Goal: Transaction & Acquisition: Purchase product/service

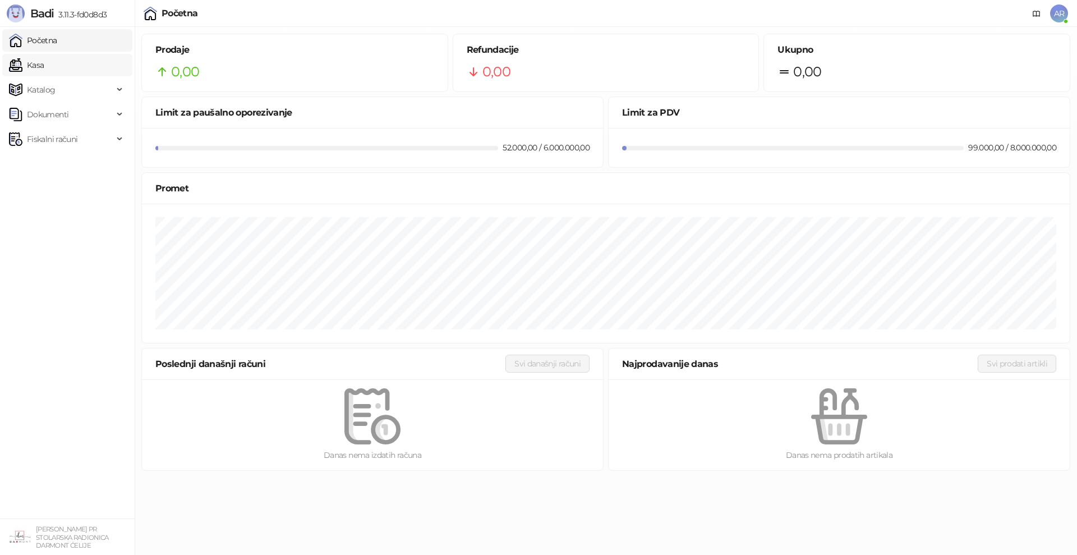
click at [44, 72] on link "Kasa" at bounding box center [26, 65] width 35 height 22
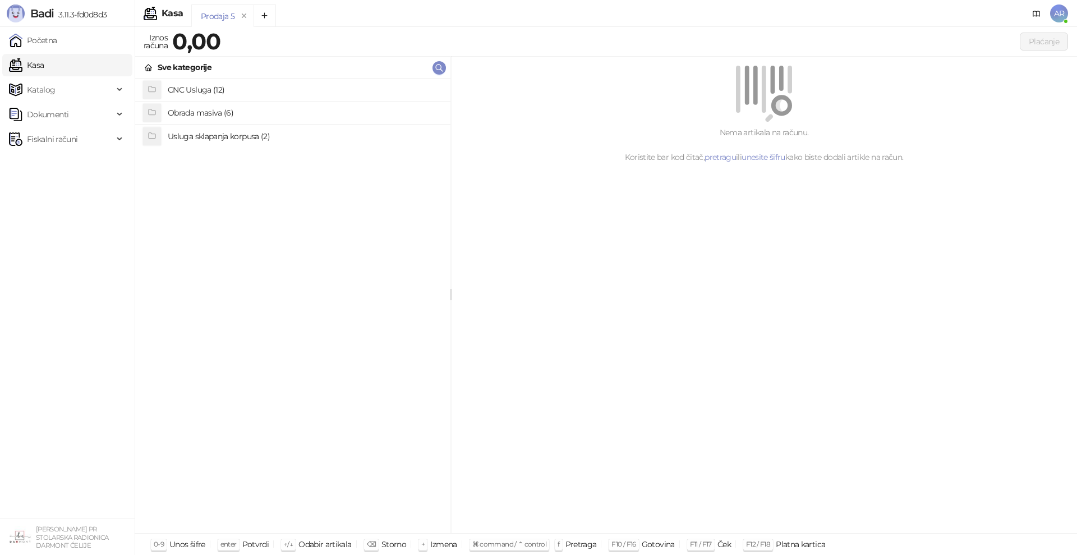
click at [172, 116] on h4 "Obrada masiva (6)" at bounding box center [305, 113] width 274 height 18
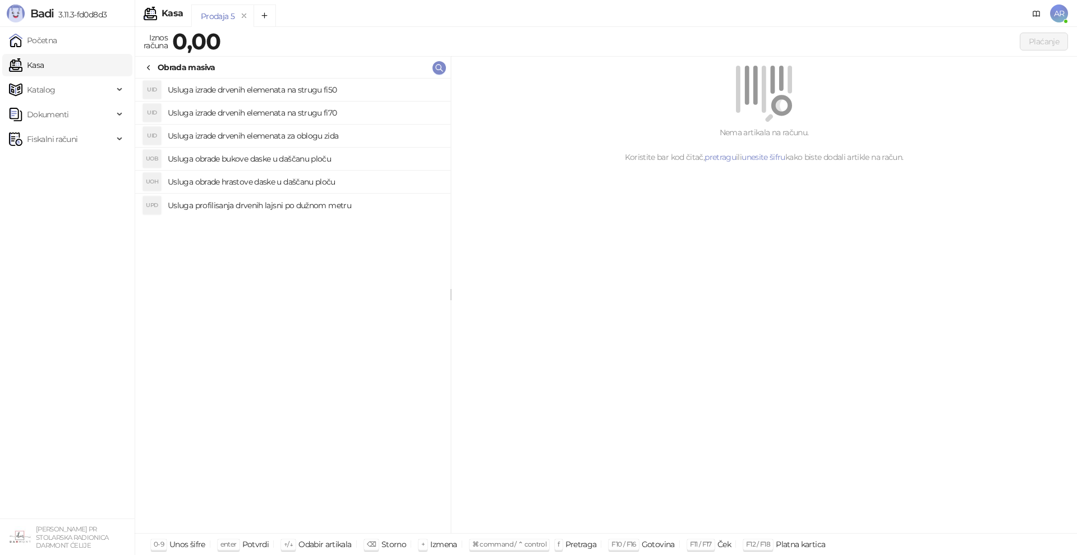
click at [259, 164] on h4 "Usluga obrade bukove daske u daščanu ploču" at bounding box center [305, 159] width 274 height 18
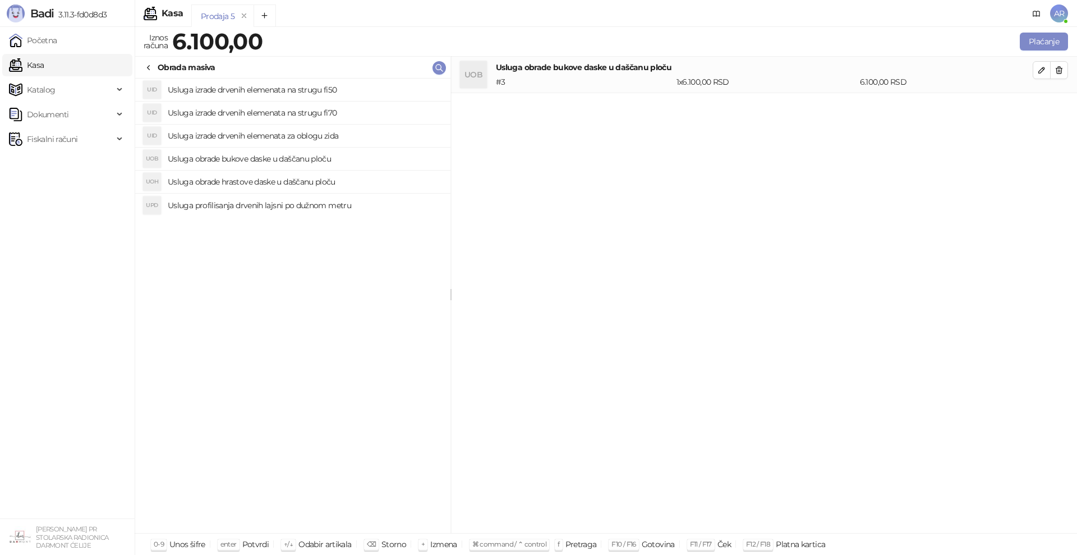
click at [274, 142] on h4 "Usluga izrade drvenih elemenata za oblogu zida" at bounding box center [305, 136] width 274 height 18
click at [276, 114] on h4 "Usluga izrade drvenih elemenata na strugu fi70" at bounding box center [305, 113] width 274 height 18
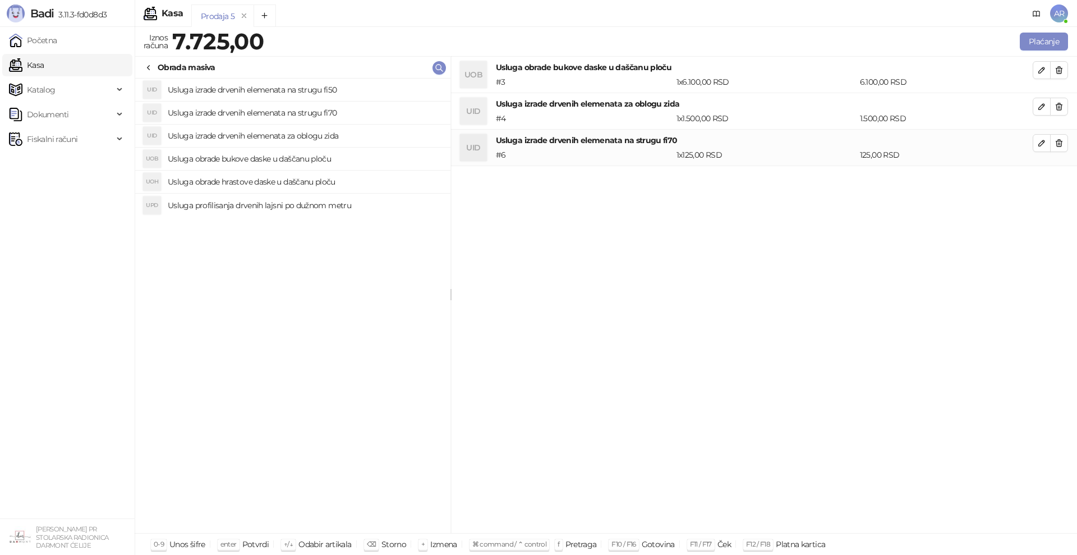
click at [285, 94] on h4 "Usluga izrade drvenih elemenata na strugu fi50" at bounding box center [305, 90] width 274 height 18
click at [283, 202] on h4 "Usluga profilisanja drvenih lajsni po dužnom metru" at bounding box center [305, 205] width 274 height 18
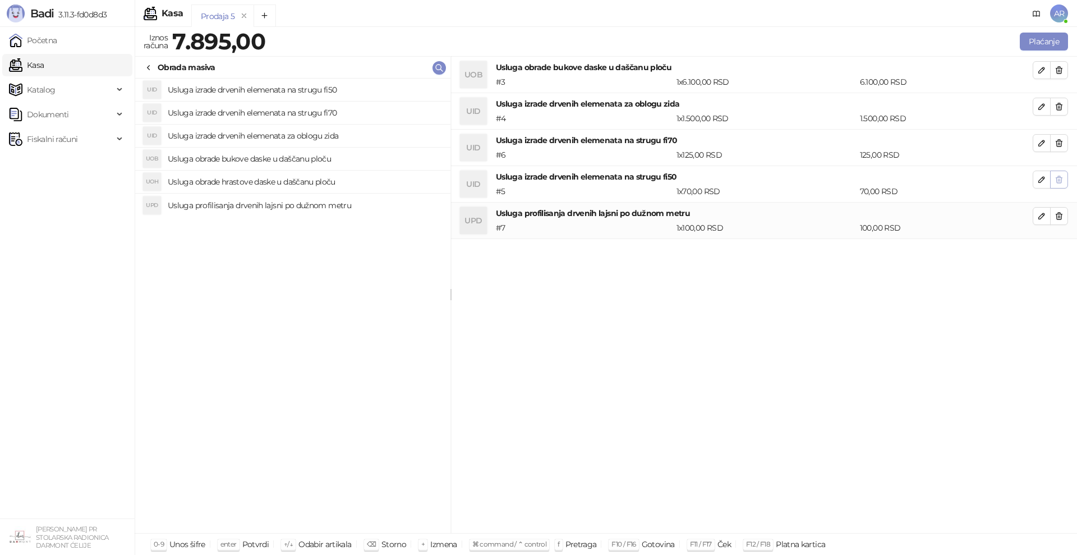
click at [1054, 177] on icon "button" at bounding box center [1058, 179] width 9 height 9
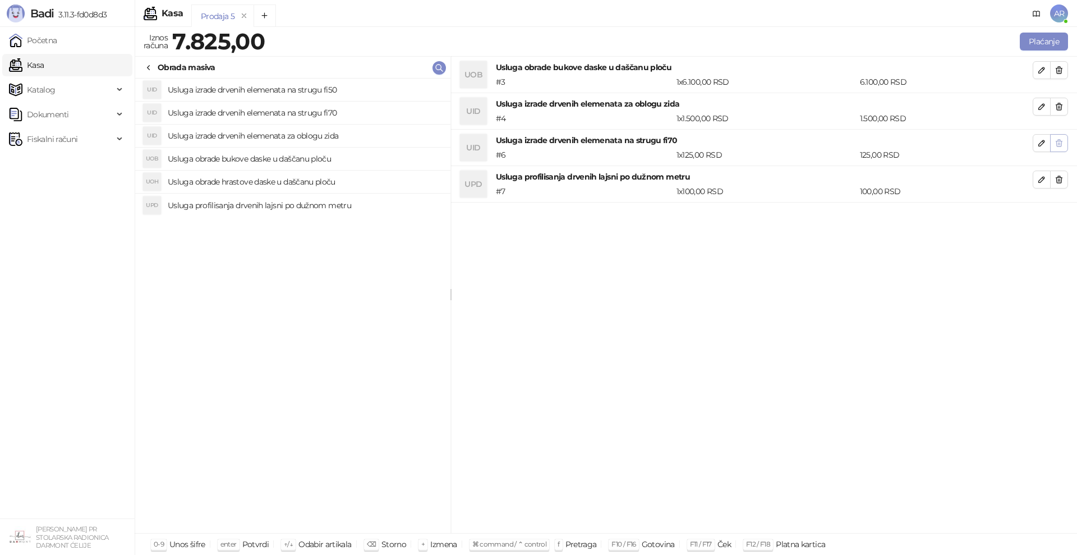
click at [1059, 147] on icon "button" at bounding box center [1058, 142] width 9 height 9
click at [1057, 112] on button "button" at bounding box center [1059, 107] width 18 height 18
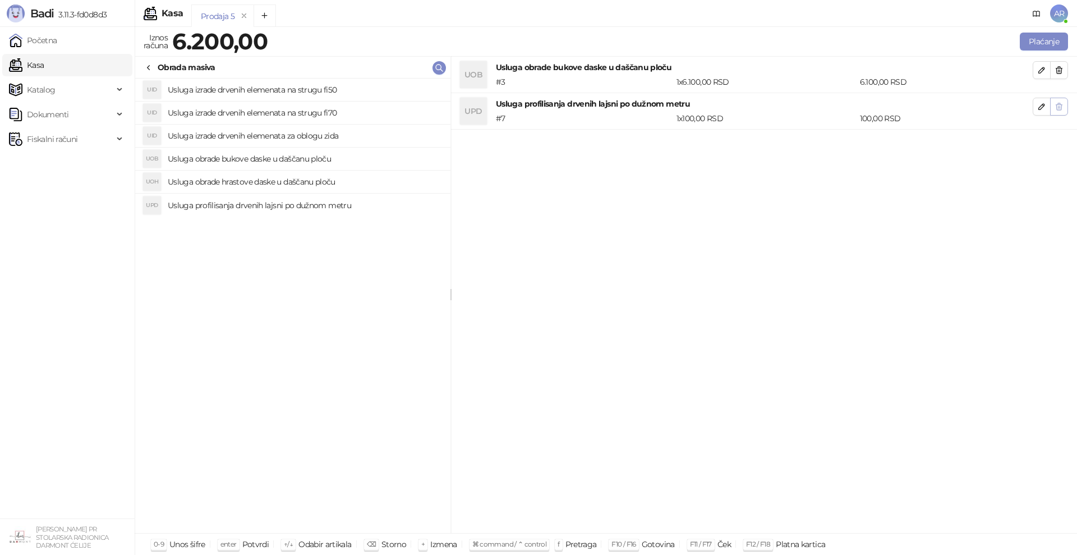
click at [1061, 66] on icon "button" at bounding box center [1058, 70] width 9 height 9
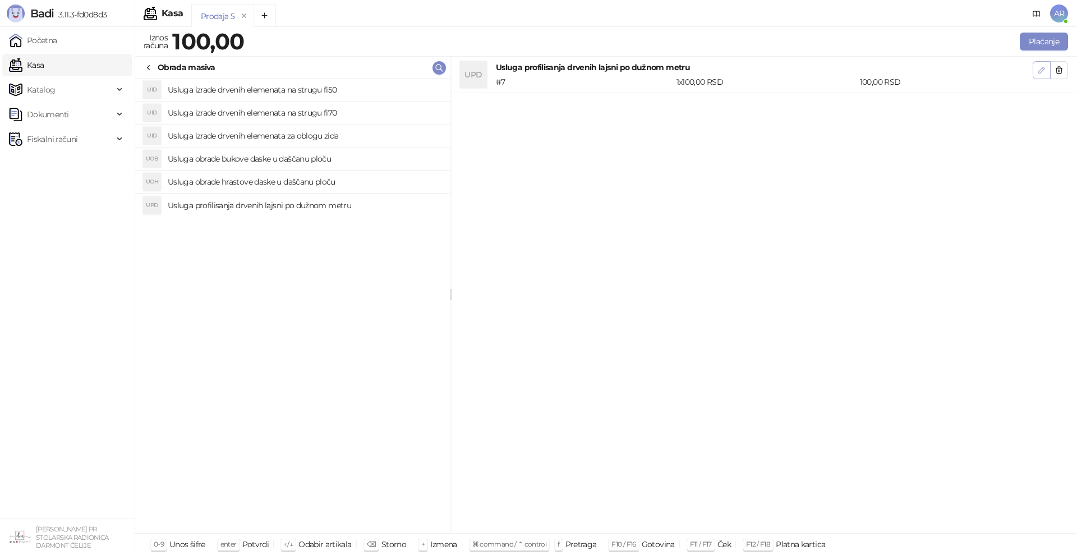
click at [1038, 70] on icon "button" at bounding box center [1041, 70] width 9 height 9
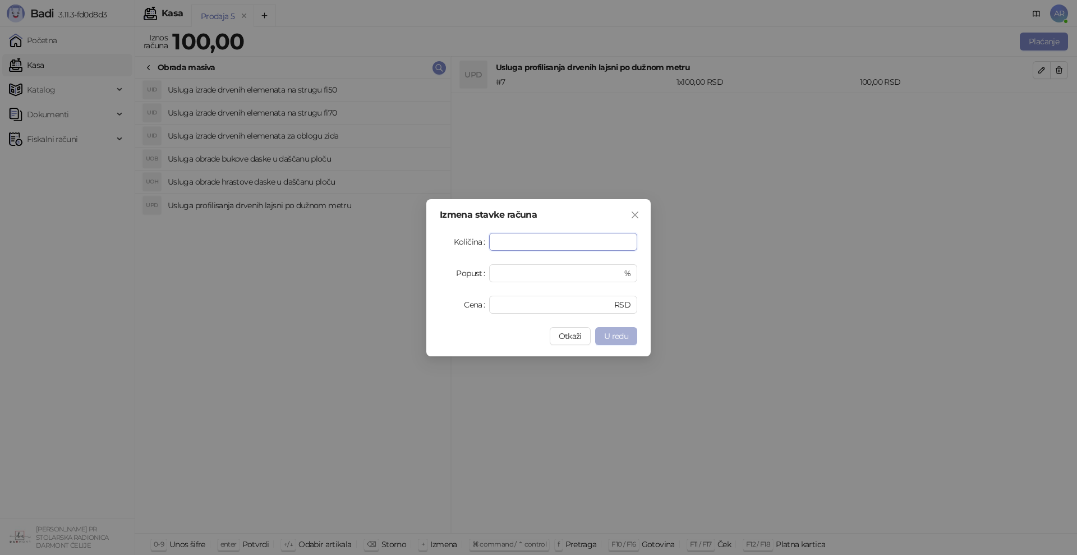
type input "**"
click at [609, 329] on button "U redu" at bounding box center [616, 336] width 42 height 18
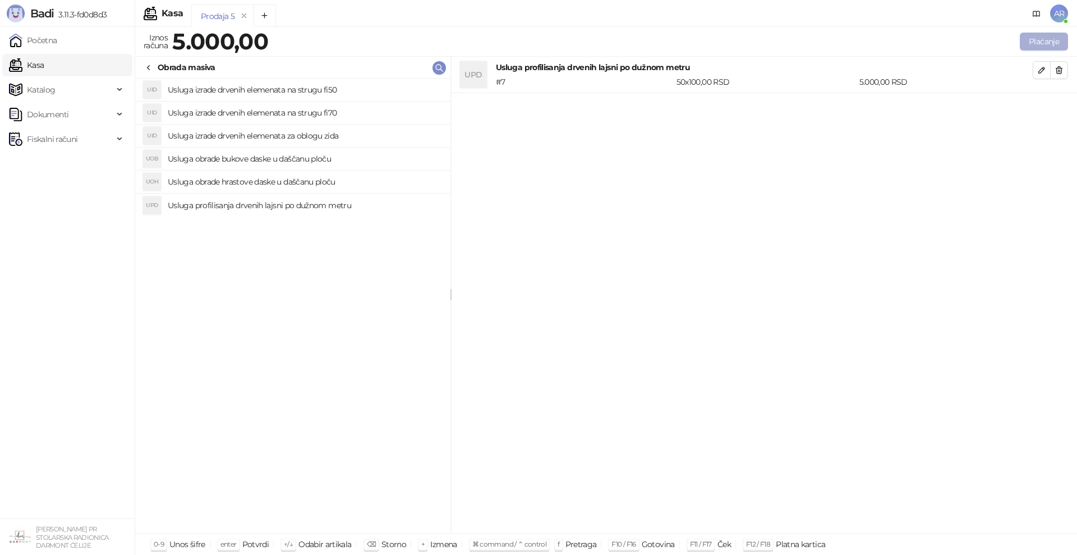
click at [1056, 45] on button "Plaćanje" at bounding box center [1043, 42] width 48 height 18
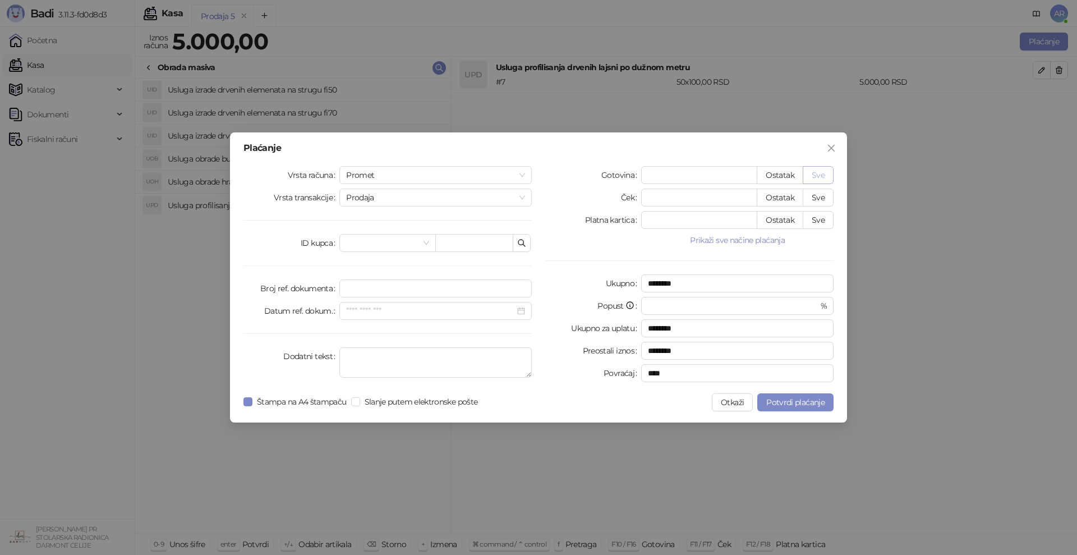
click at [819, 174] on button "Sve" at bounding box center [817, 175] width 31 height 18
type input "****"
click at [797, 399] on span "Potvrdi plaćanje" at bounding box center [795, 402] width 58 height 10
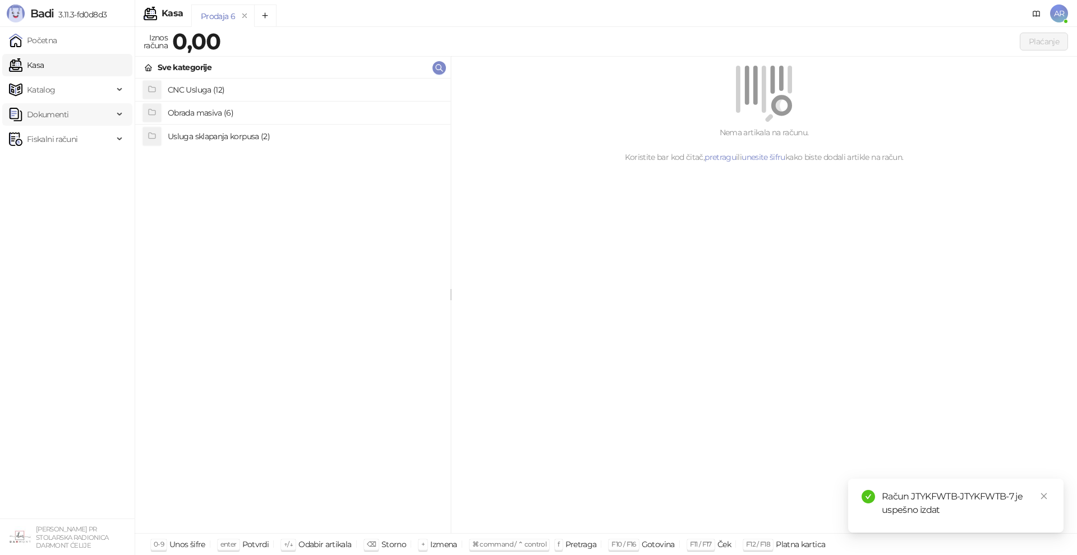
click at [84, 118] on span "Dokumenti" at bounding box center [61, 114] width 104 height 22
click at [64, 135] on link "KPO knjiga" at bounding box center [42, 139] width 59 height 22
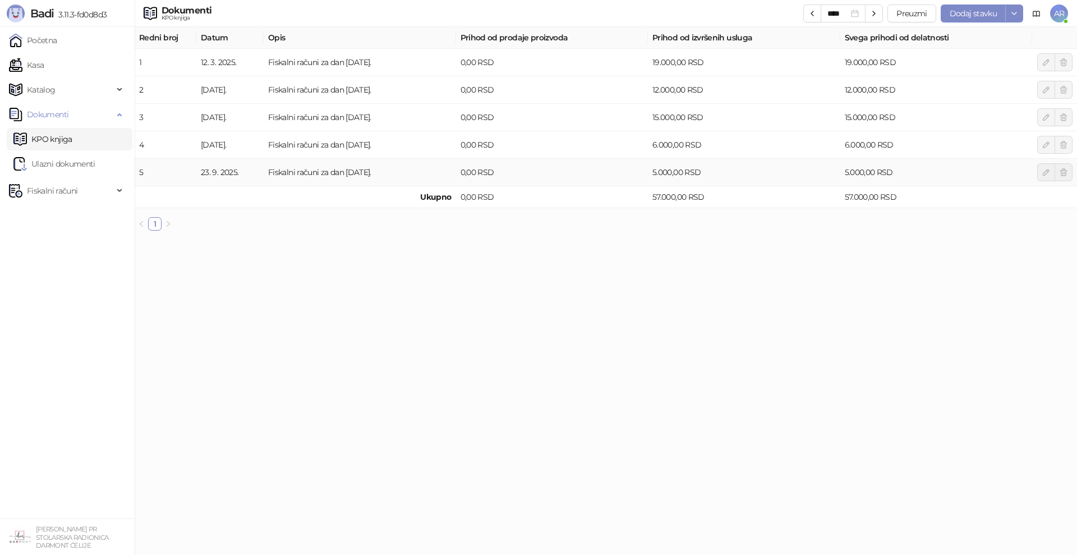
click at [233, 167] on td "23. 9. 2025." at bounding box center [229, 172] width 67 height 27
click at [386, 175] on td "Fiskalni računi za dan [DATE]." at bounding box center [360, 172] width 192 height 27
click at [77, 190] on span "Fiskalni računi" at bounding box center [52, 190] width 50 height 22
click at [61, 214] on link "Izdati računi" at bounding box center [43, 215] width 61 height 22
